Goal: Information Seeking & Learning: Learn about a topic

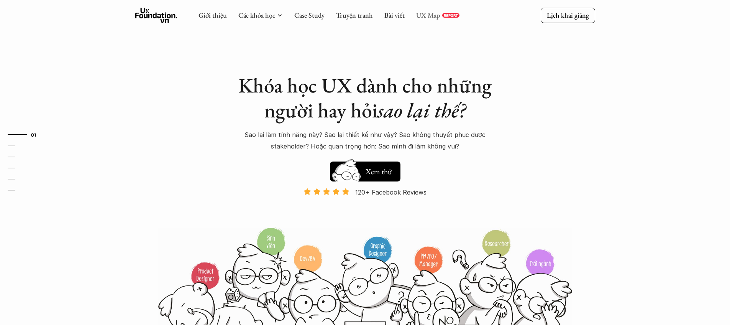
click at [432, 14] on link "UX Map" at bounding box center [428, 15] width 24 height 9
click at [363, 16] on link "Truyện tranh" at bounding box center [354, 15] width 37 height 9
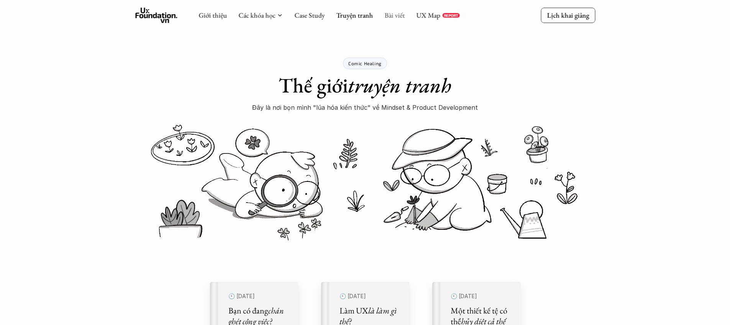
click at [395, 15] on link "Bài viết" at bounding box center [394, 15] width 20 height 9
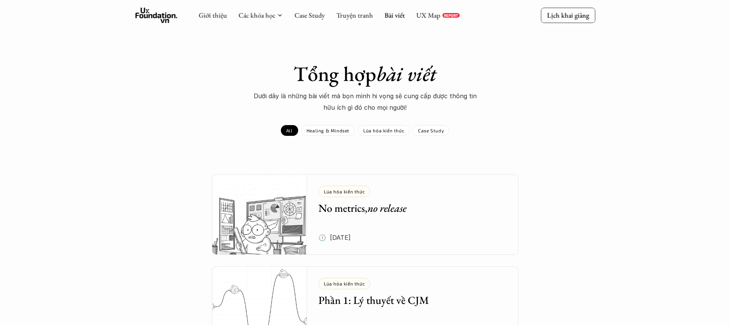
click at [327, 16] on div "Giới thiệu Các khóa học Case Study Truyện tranh Bài viết UX Map REPORT" at bounding box center [329, 15] width 261 height 15
click at [312, 15] on link "Case Study" at bounding box center [309, 15] width 30 height 9
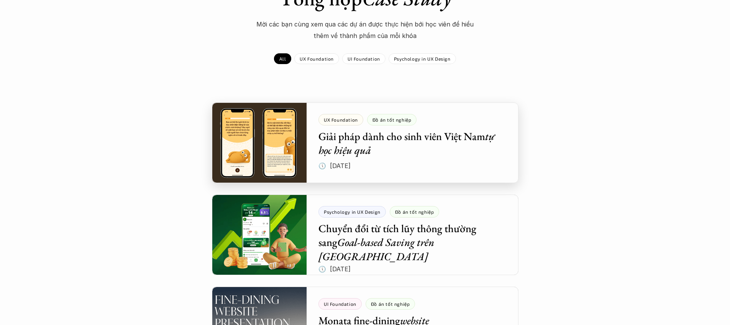
scroll to position [81, 0]
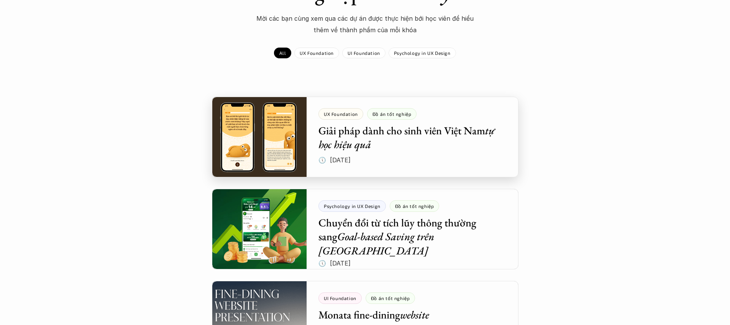
click at [291, 135] on div at bounding box center [365, 137] width 307 height 81
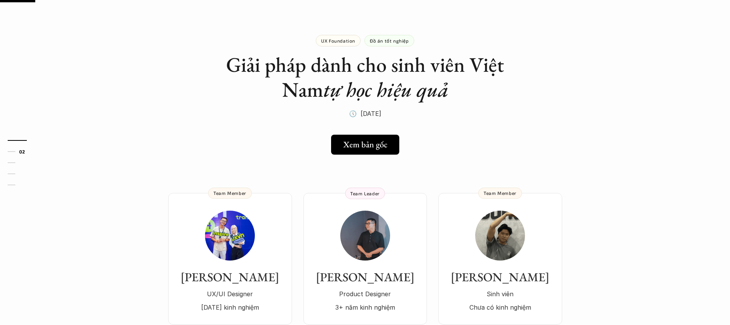
scroll to position [138, 0]
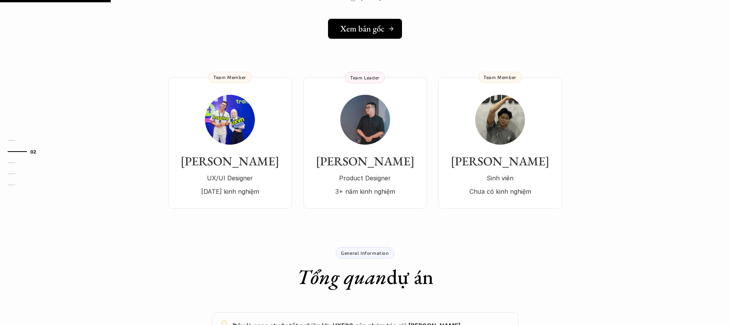
click at [350, 28] on h5 "Xem bản gốc" at bounding box center [362, 29] width 44 height 10
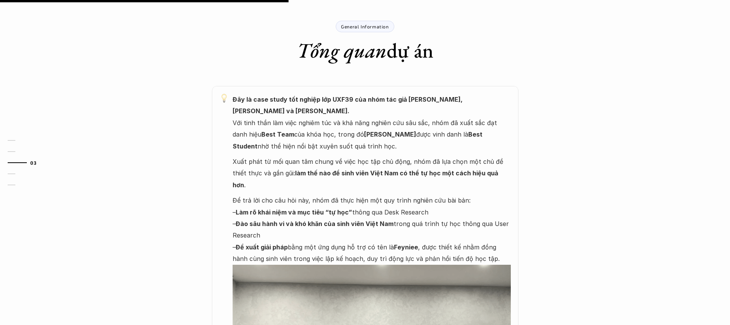
scroll to position [371, 0]
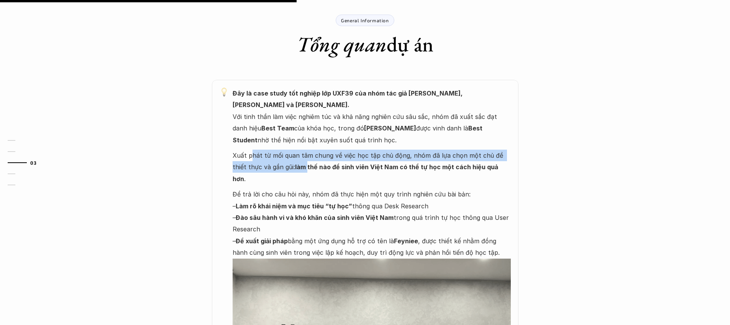
drag, startPoint x: 250, startPoint y: 144, endPoint x: 294, endPoint y: 160, distance: 46.8
click at [293, 159] on p "Xuất phát từ mối quan tâm chung về việc học tập chủ động, nhóm đã lựa chọn một …" at bounding box center [372, 167] width 278 height 35
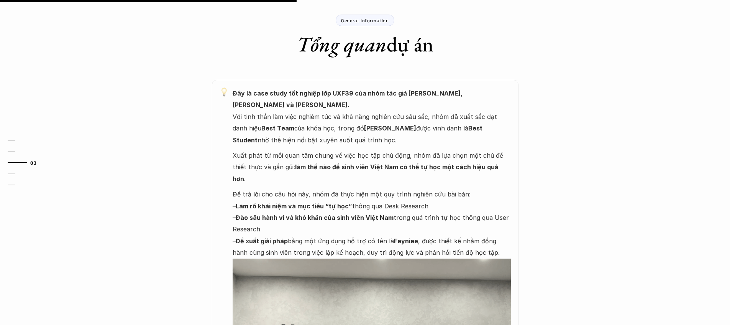
click at [294, 163] on div "Đây là case study tốt nghiệp lớp UXF39 của nhóm tác giả [PERSON_NAME], [PERSON_…" at bounding box center [372, 277] width 278 height 380
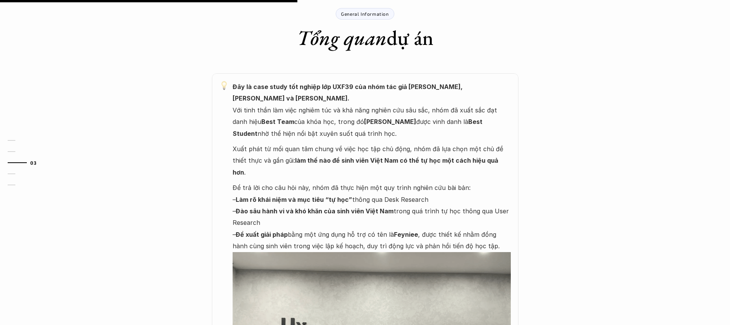
scroll to position [388, 0]
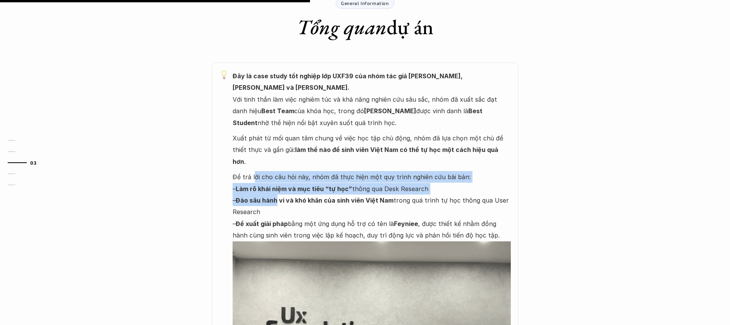
drag, startPoint x: 254, startPoint y: 153, endPoint x: 276, endPoint y: 179, distance: 34.6
click at [276, 179] on p "Để trả lời cho câu hỏi này, nhóm đã thực hiện một quy trình nghiên cứu bài bản:…" at bounding box center [372, 206] width 278 height 70
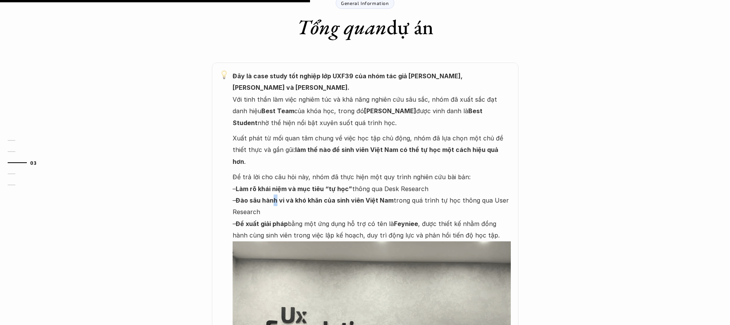
click at [275, 181] on p "Để trả lời cho câu hỏi này, nhóm đã thực hiện một quy trình nghiên cứu bài bản:…" at bounding box center [372, 206] width 278 height 70
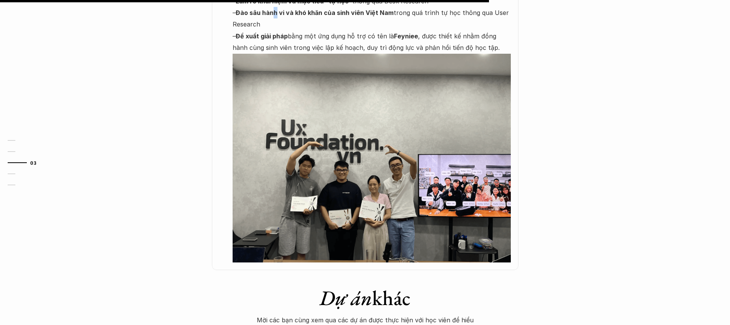
scroll to position [872, 0]
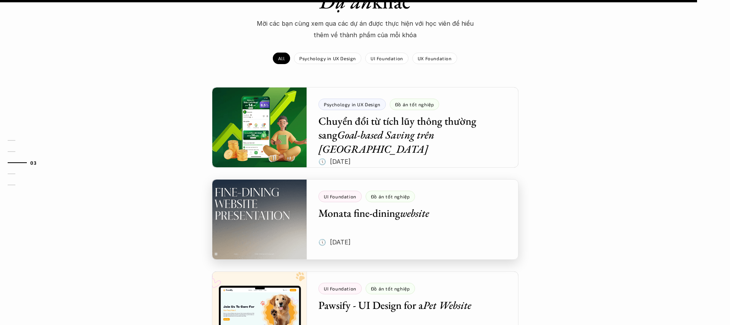
click at [280, 188] on div at bounding box center [365, 219] width 307 height 81
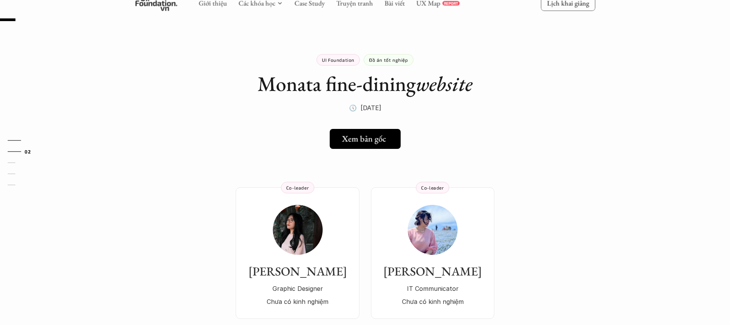
scroll to position [17, 0]
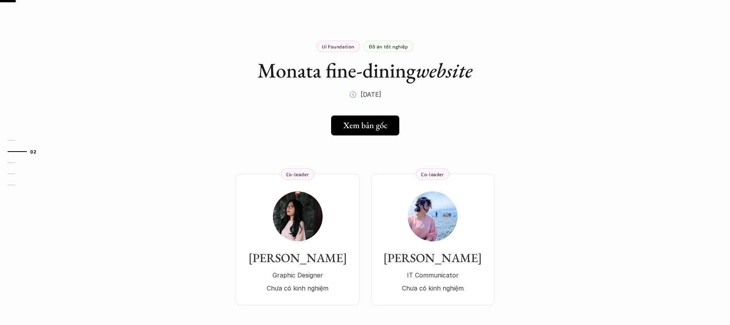
click at [349, 128] on h5 "Xem bản gốc" at bounding box center [363, 125] width 44 height 10
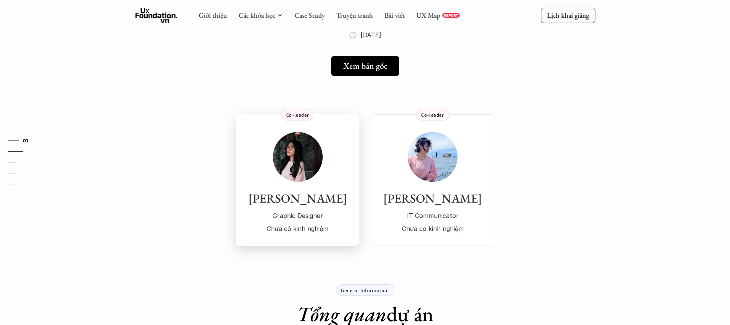
scroll to position [0, 0]
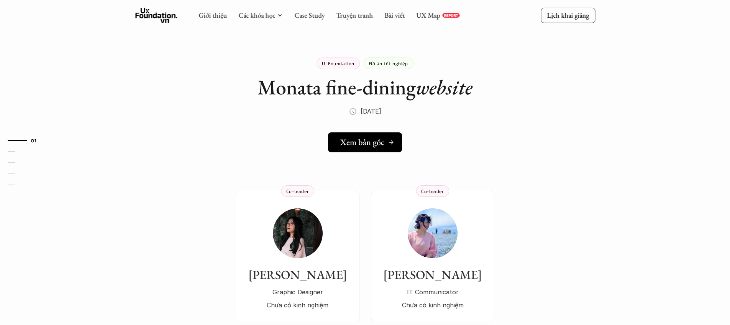
click at [356, 142] on h5 "Xem bản gốc" at bounding box center [362, 142] width 44 height 10
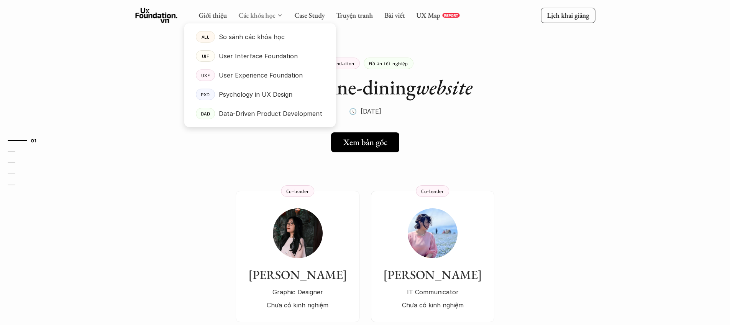
click at [267, 16] on link "Các khóa học" at bounding box center [256, 15] width 37 height 9
click at [248, 119] on p "Data-Driven Product Development" at bounding box center [271, 114] width 104 height 12
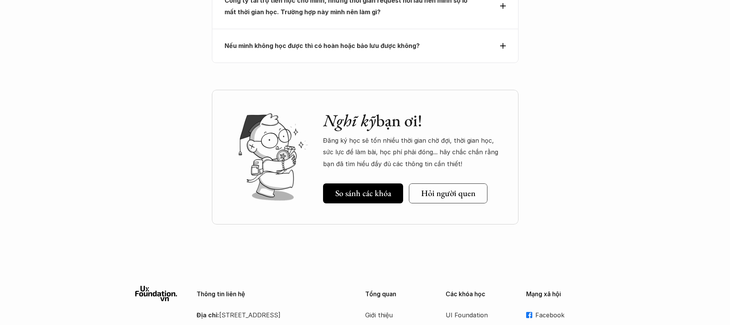
scroll to position [3075, 0]
